Goal: Task Accomplishment & Management: Manage account settings

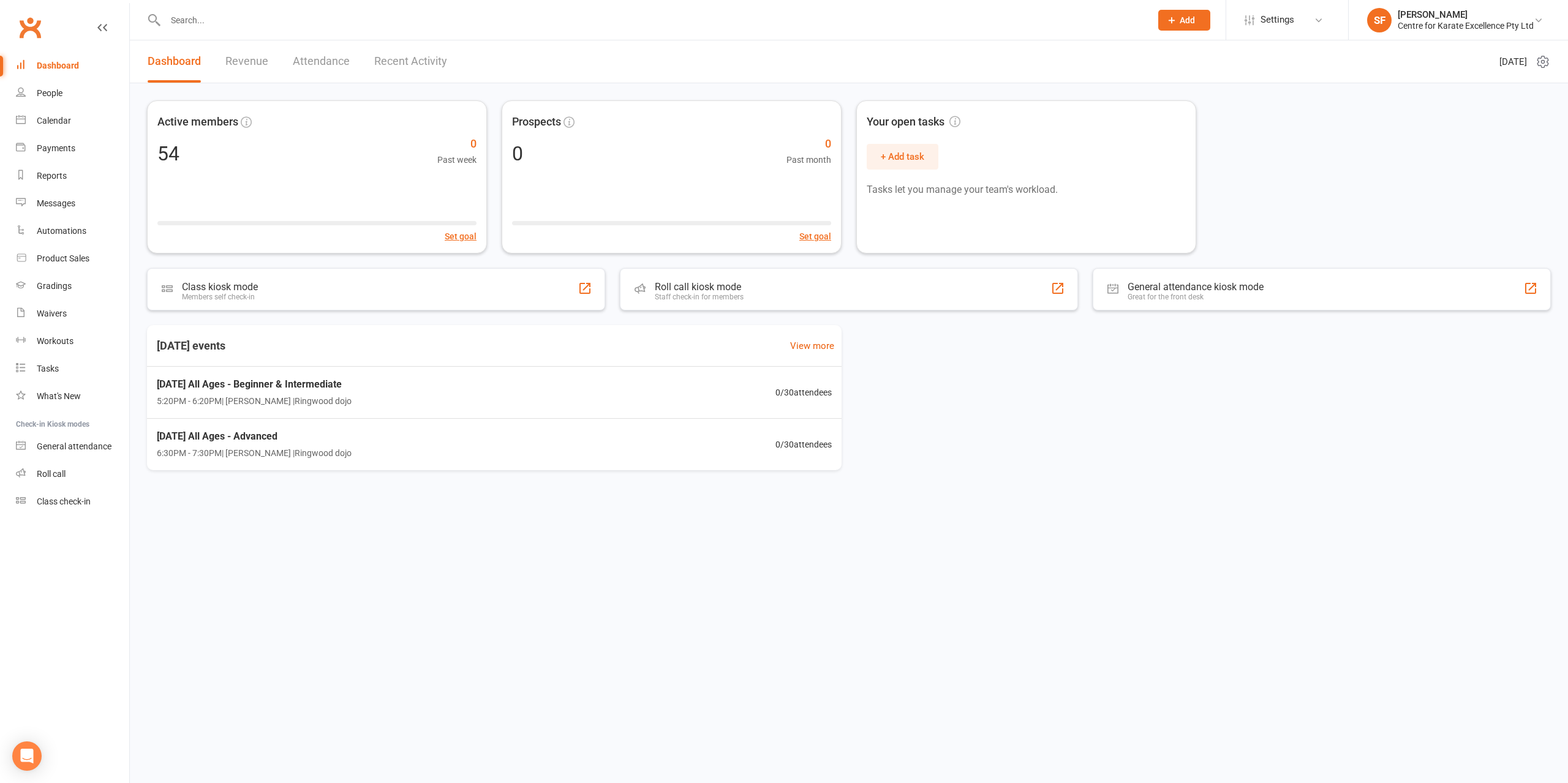
click at [380, 21] on input "text" at bounding box center [652, 20] width 980 height 17
type input "[PERSON_NAME]"
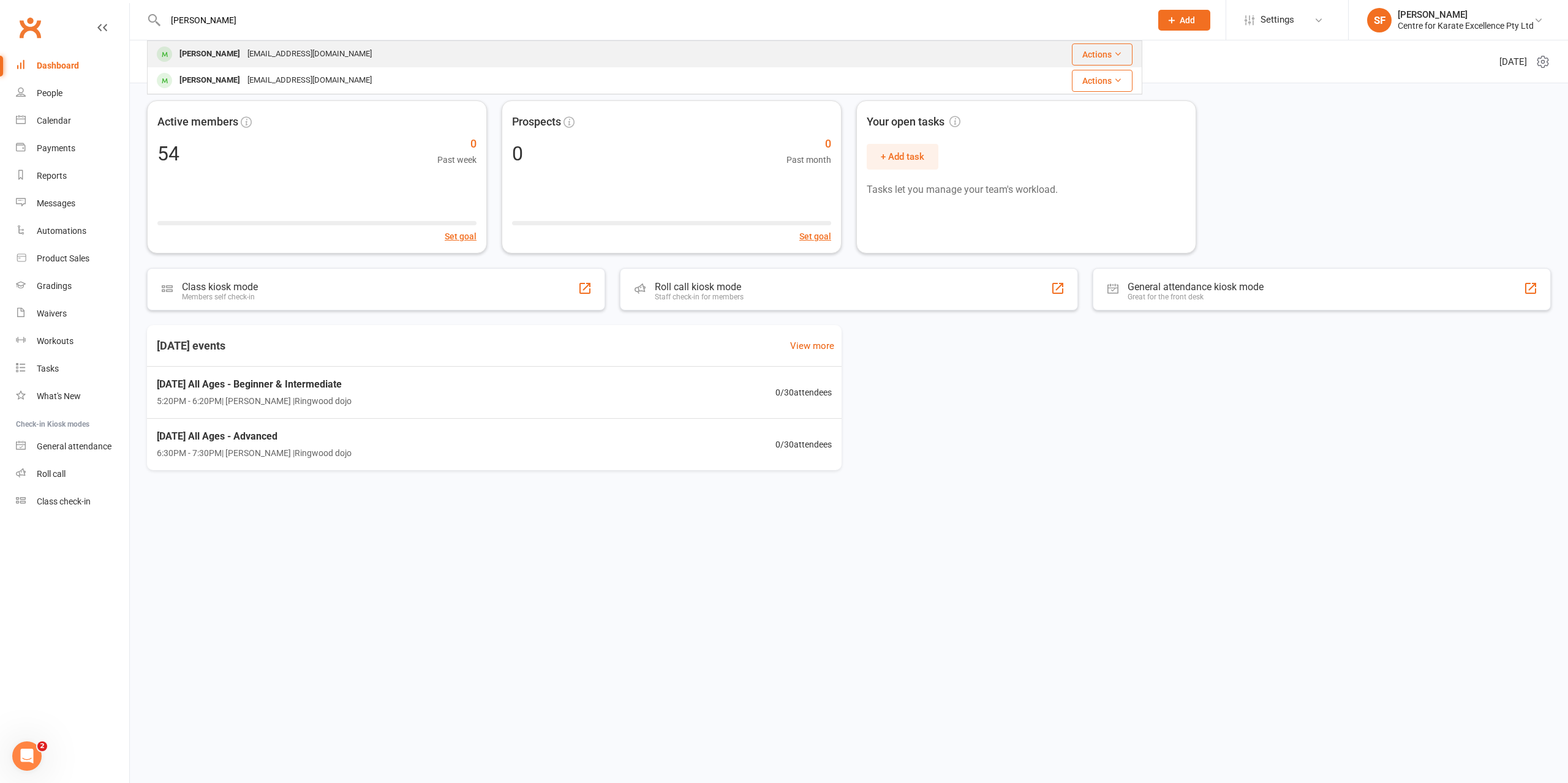
click at [292, 47] on div "[EMAIL_ADDRESS][DOMAIN_NAME]" at bounding box center [310, 54] width 132 height 18
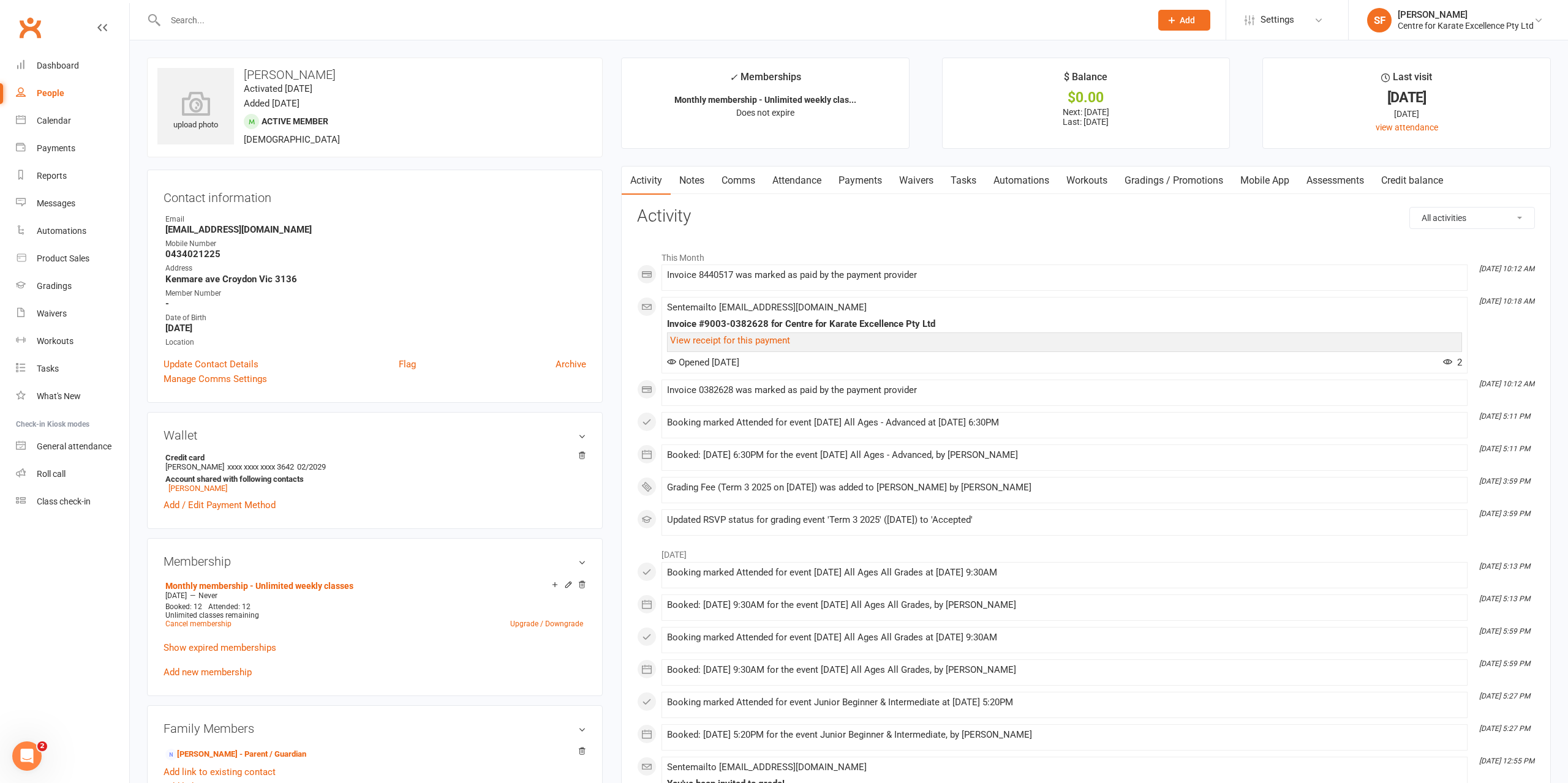
click at [862, 180] on link "Payments" at bounding box center [860, 180] width 60 height 28
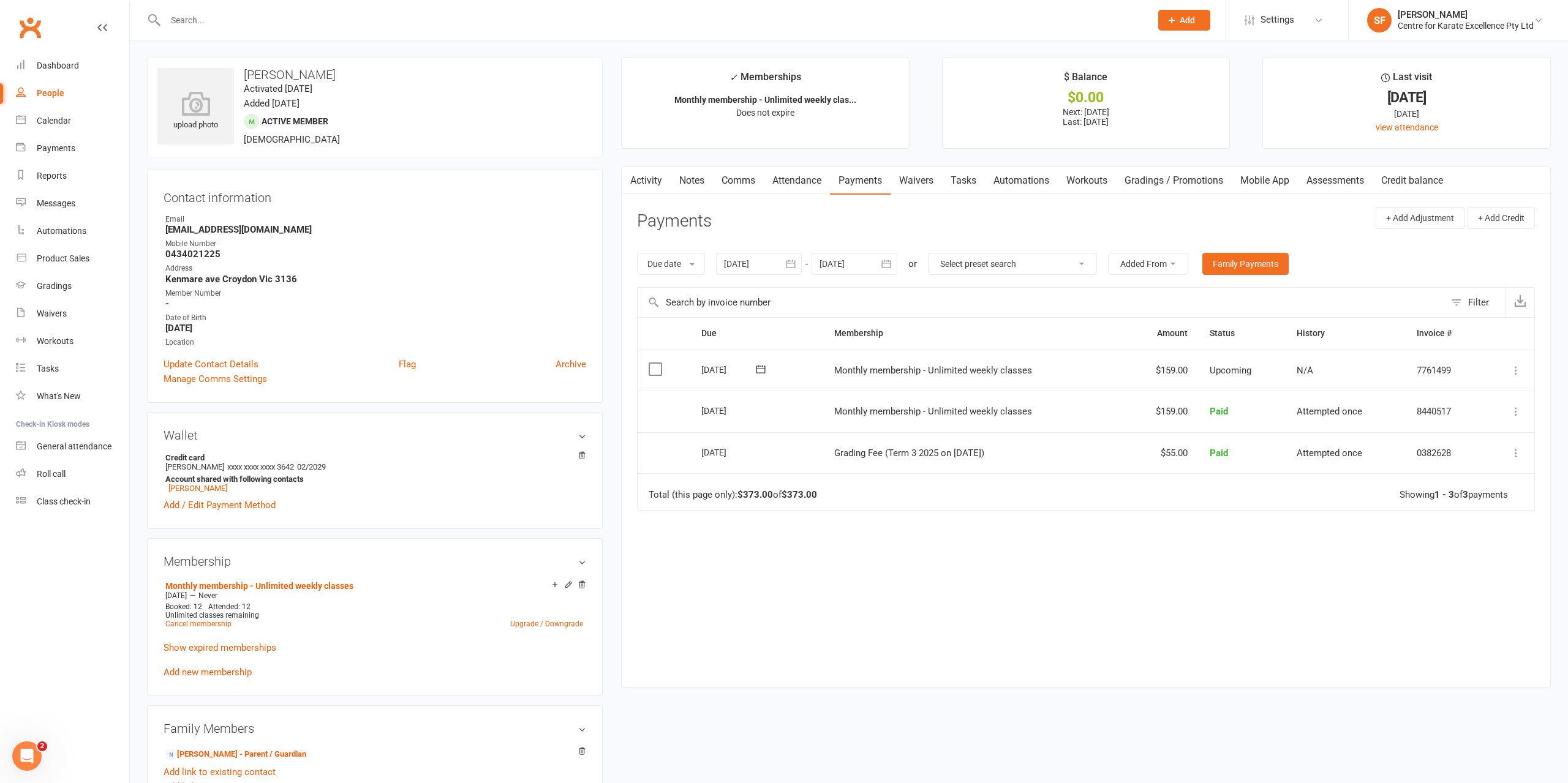
click at [563, 15] on input "text" at bounding box center [652, 20] width 980 height 17
type input "[PERSON_NAME]"
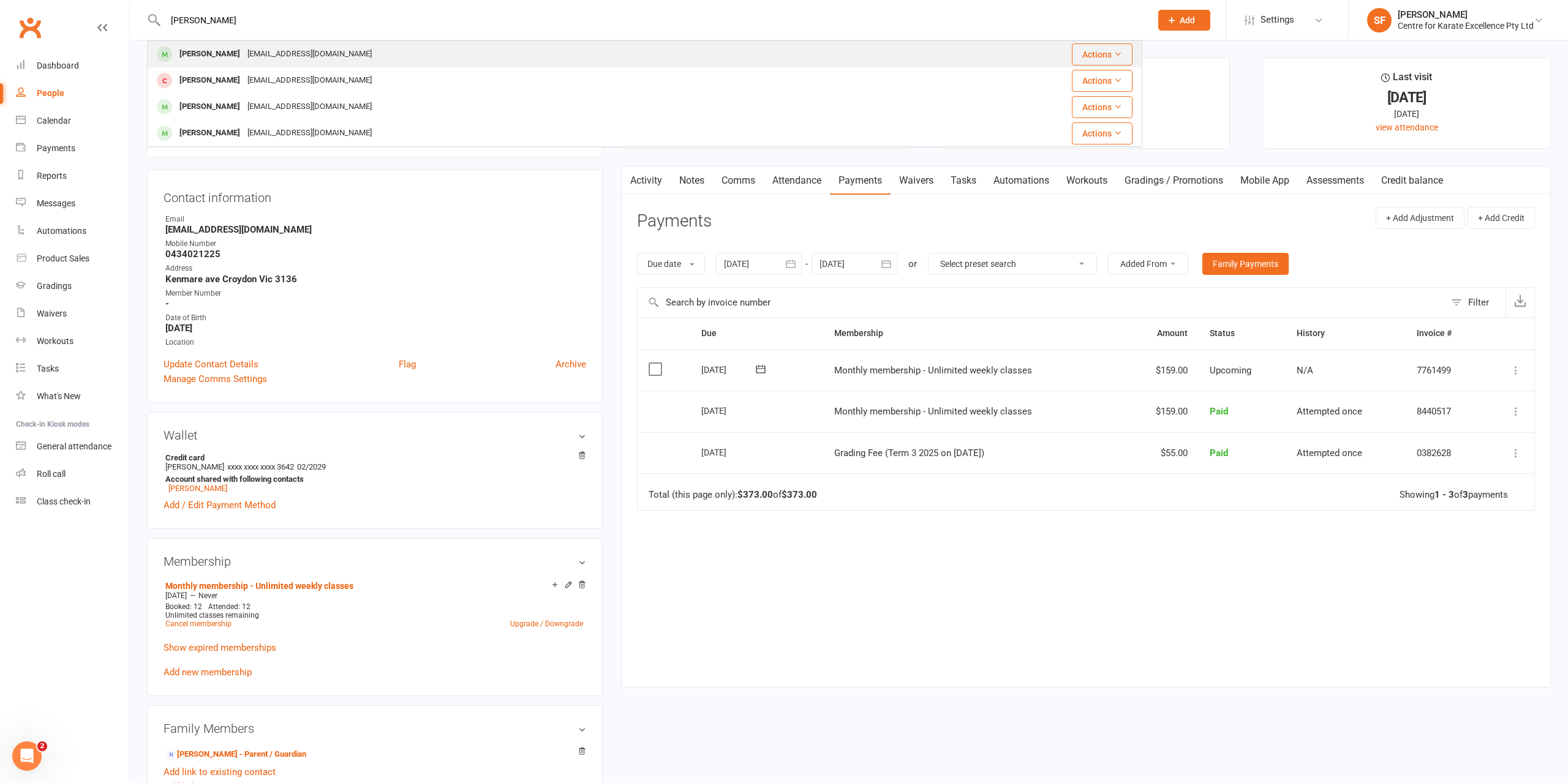
click at [385, 60] on div "[PERSON_NAME] [EMAIL_ADDRESS][DOMAIN_NAME]" at bounding box center [529, 54] width 763 height 25
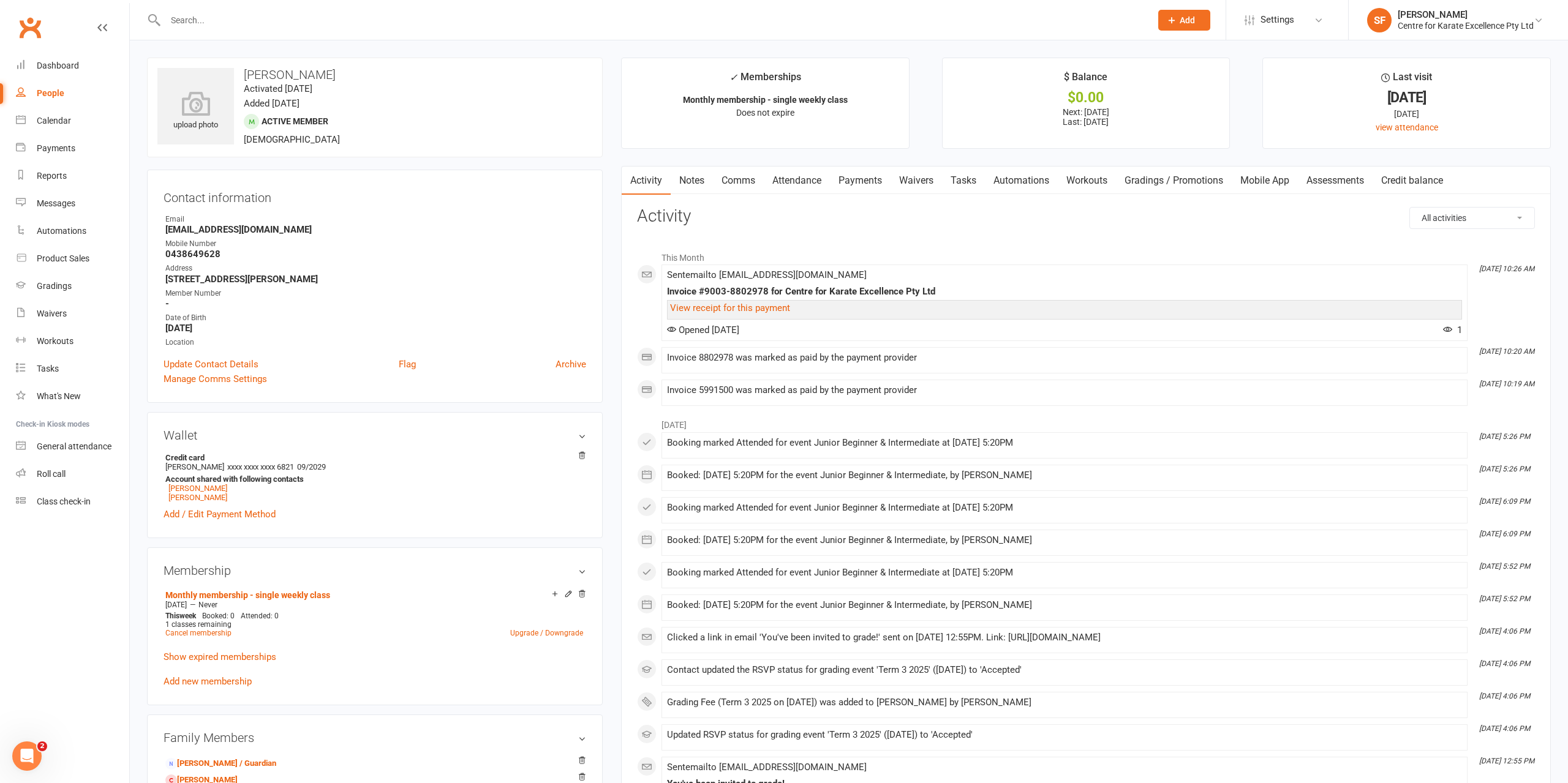
click at [871, 179] on link "Payments" at bounding box center [860, 180] width 60 height 28
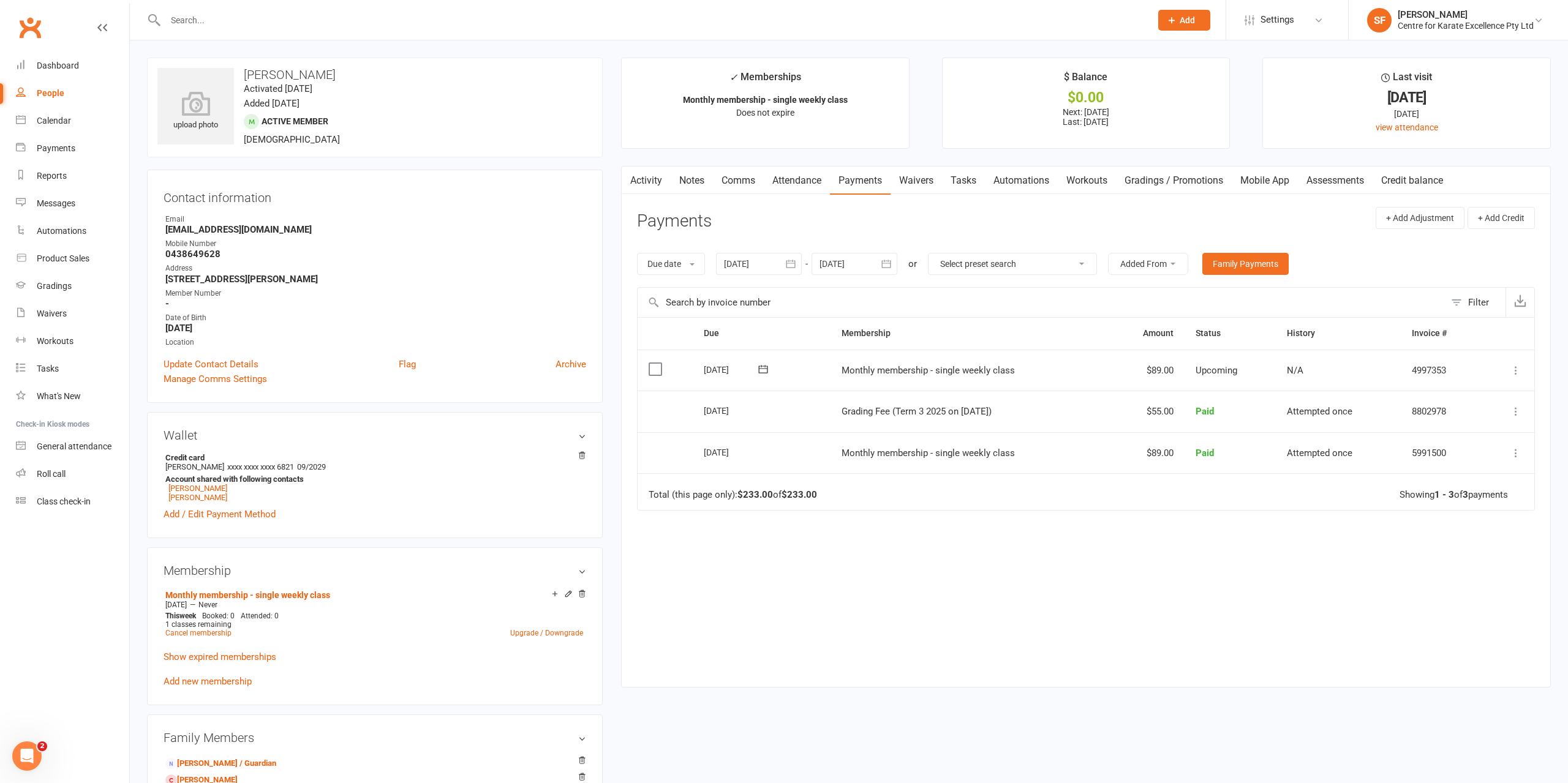
click at [437, 26] on input "text" at bounding box center [652, 20] width 980 height 17
click at [52, 290] on div "Gradings" at bounding box center [54, 286] width 35 height 10
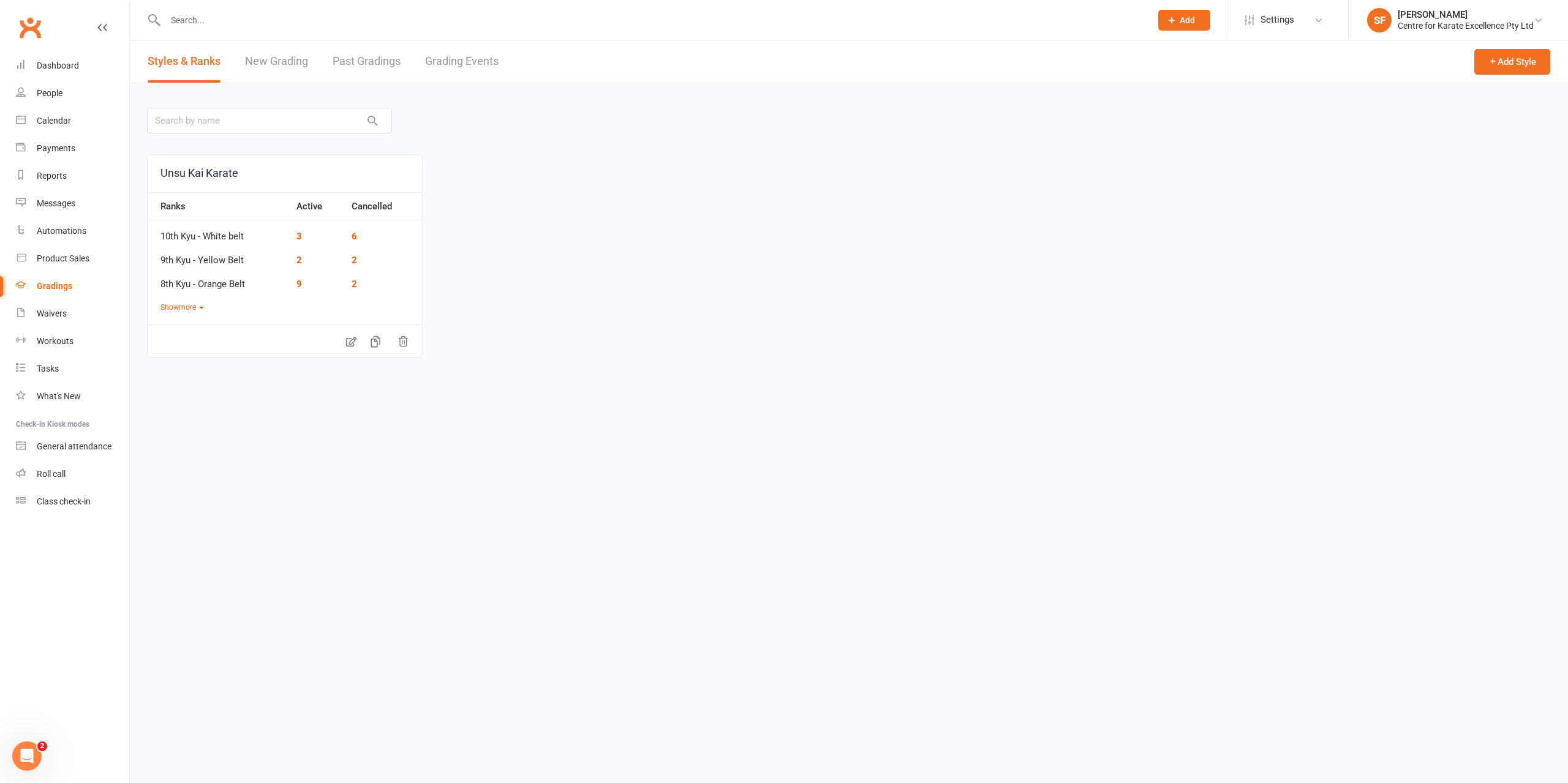
click at [481, 67] on link "Grading Events" at bounding box center [461, 62] width 73 height 43
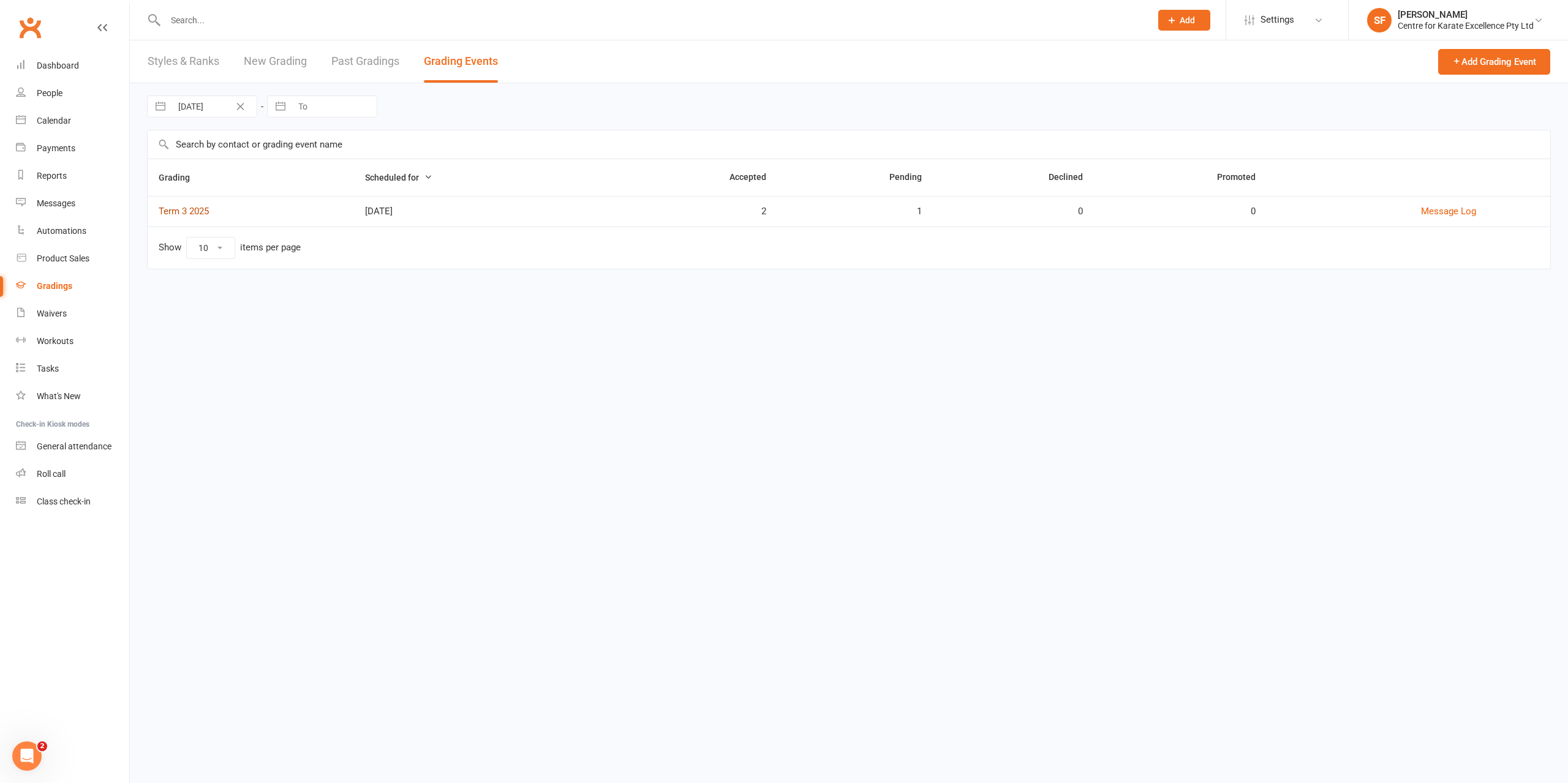
click at [192, 213] on link "Term 3 2025" at bounding box center [183, 211] width 50 height 11
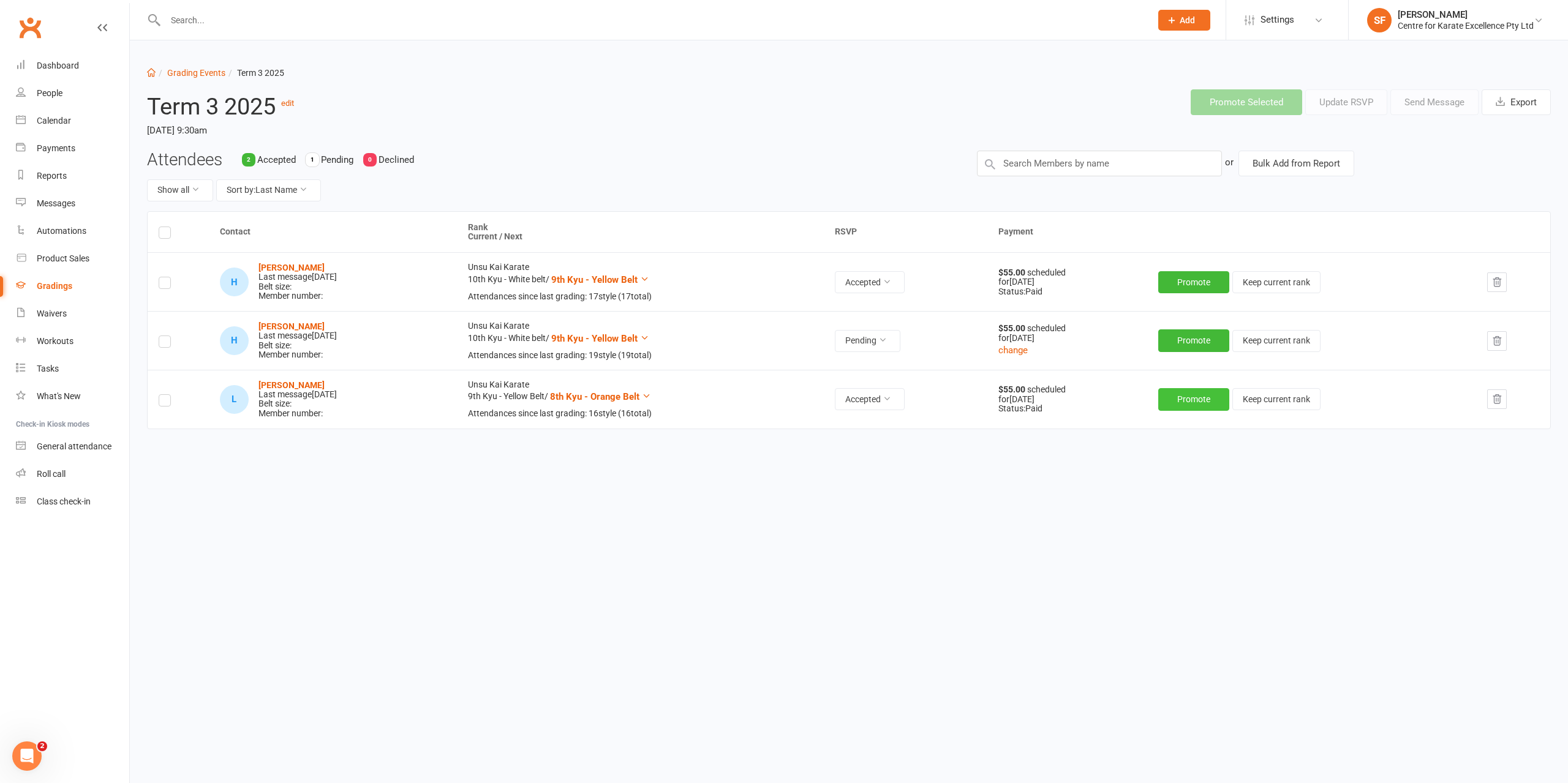
click at [1230, 400] on button "Promote" at bounding box center [1193, 399] width 71 height 22
click at [1230, 282] on button "Promote" at bounding box center [1193, 282] width 71 height 22
click at [904, 344] on button "Pending" at bounding box center [871, 340] width 65 height 22
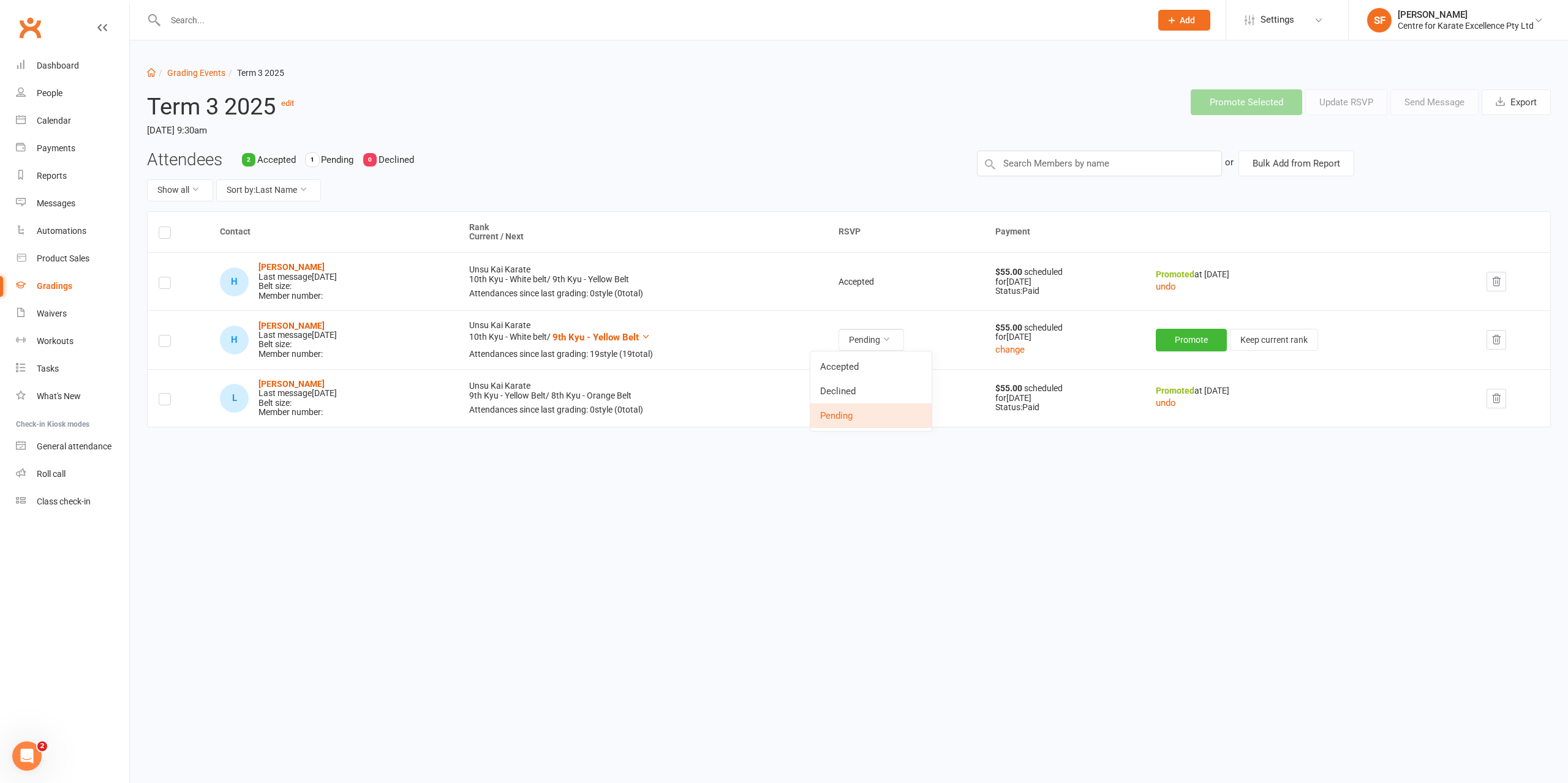
click at [984, 330] on td "Pending" at bounding box center [906, 340] width 157 height 59
click at [65, 68] on div "Dashboard" at bounding box center [58, 65] width 43 height 10
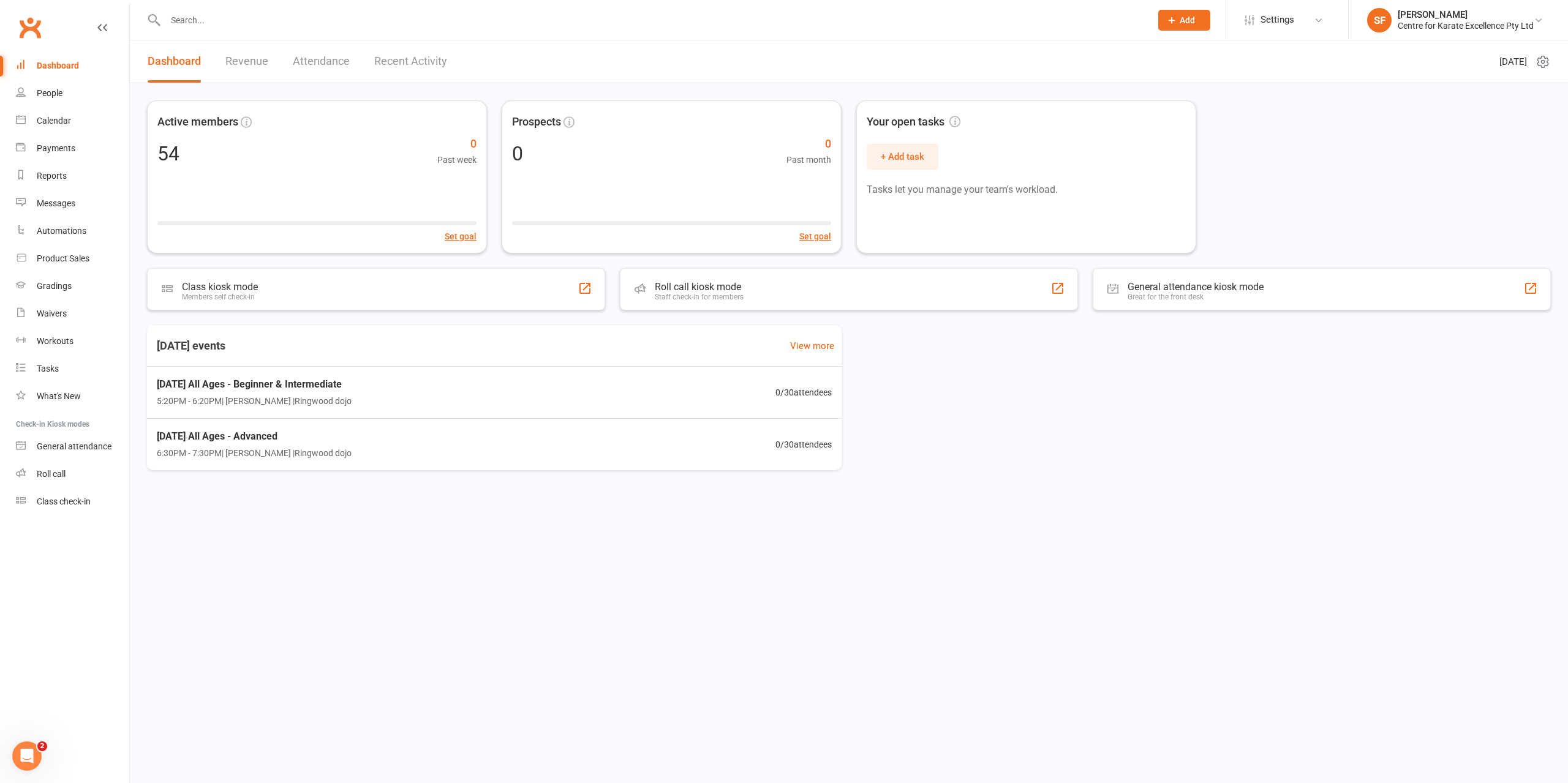
click at [224, 19] on input "text" at bounding box center [652, 20] width 980 height 17
type input "charli"
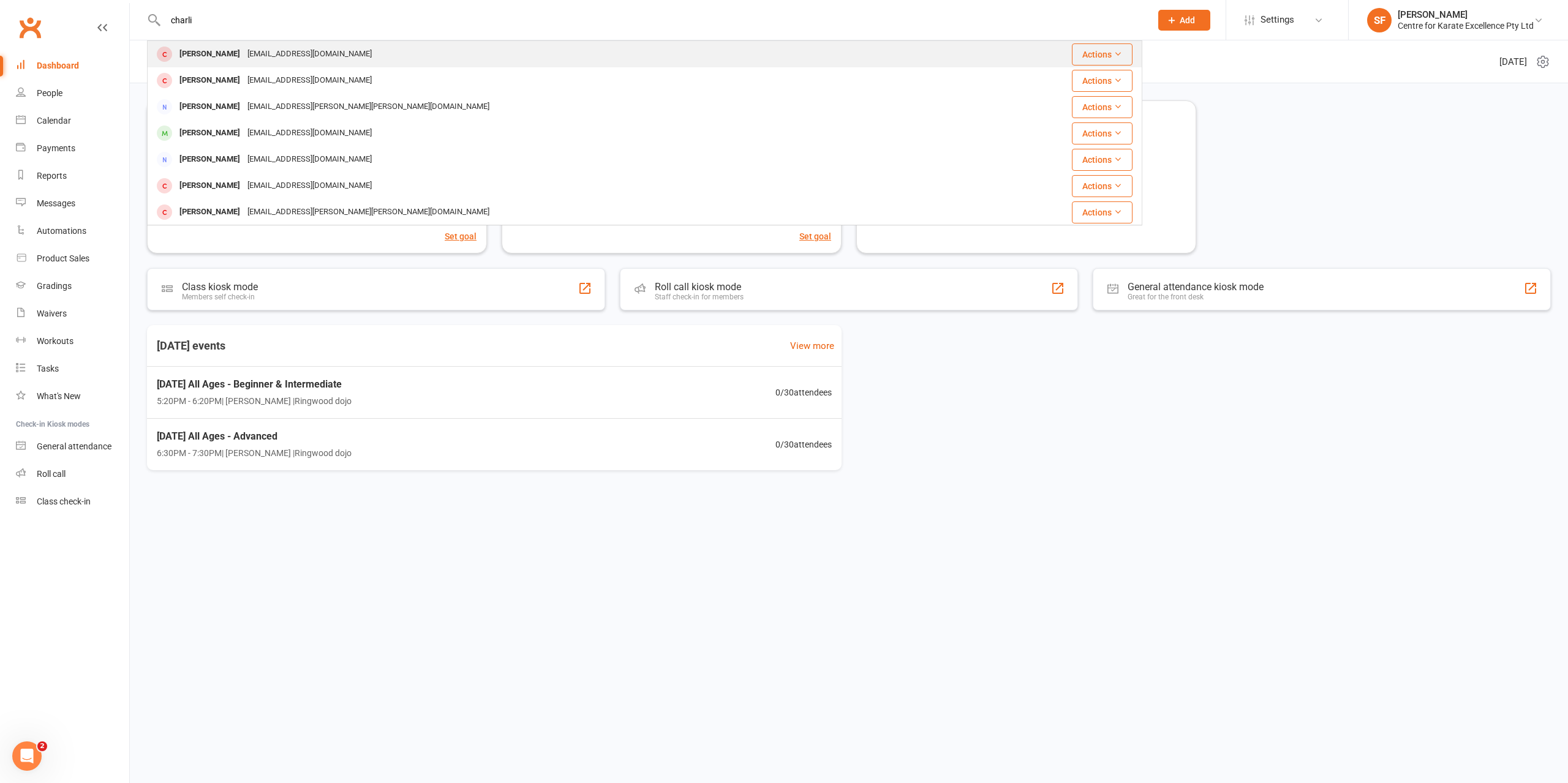
click at [275, 49] on div "[EMAIL_ADDRESS][DOMAIN_NAME]" at bounding box center [310, 54] width 132 height 18
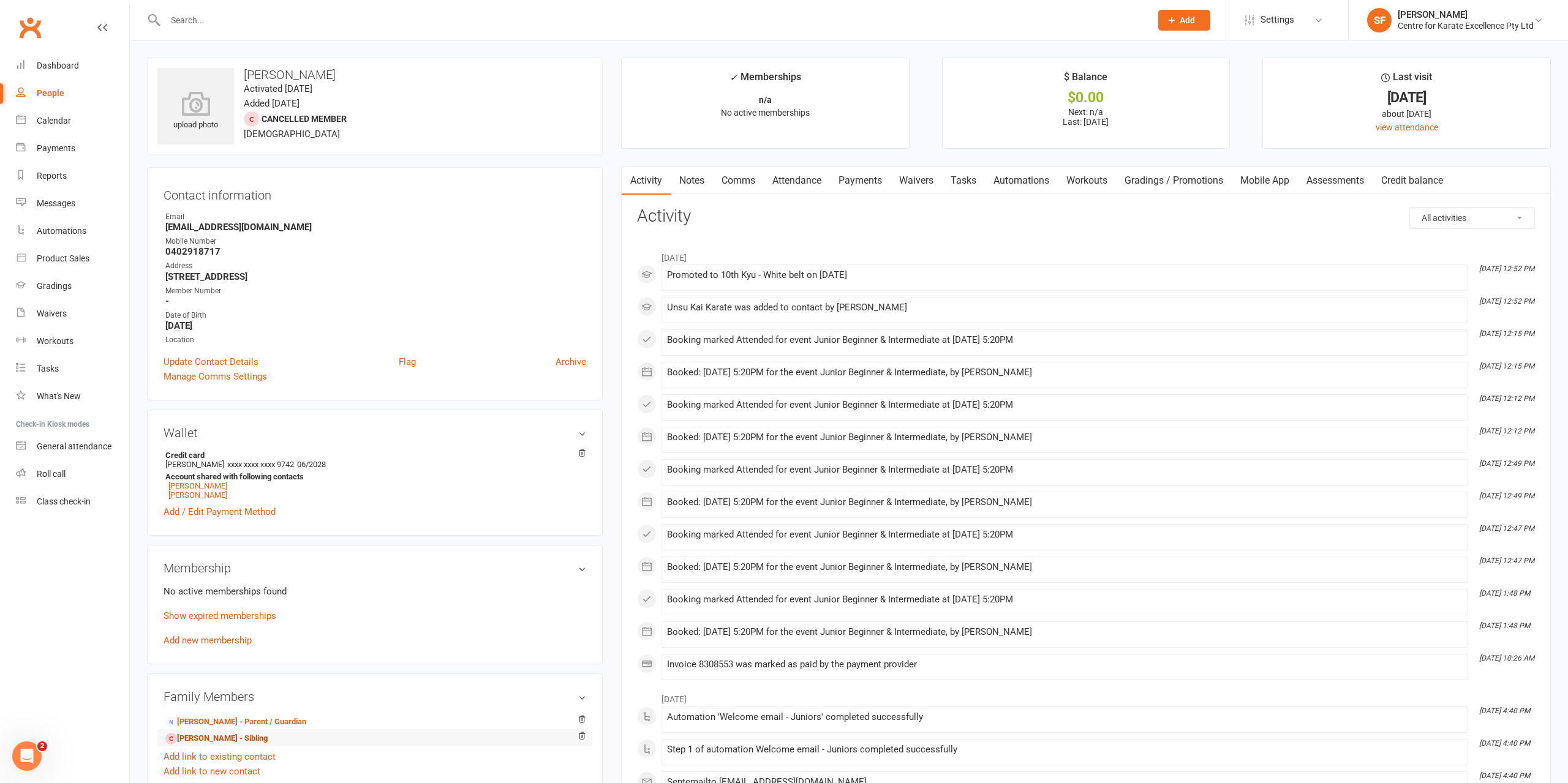
click at [233, 740] on link "[PERSON_NAME] - Sibling" at bounding box center [216, 738] width 102 height 13
drag, startPoint x: 246, startPoint y: 73, endPoint x: 345, endPoint y: 73, distance: 99.0
click at [345, 73] on h3 "[PERSON_NAME]" at bounding box center [374, 75] width 435 height 14
copy h3 "[PERSON_NAME]"
